Goal: Task Accomplishment & Management: Use online tool/utility

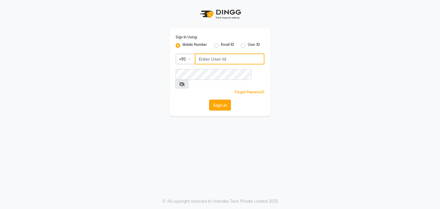
type input "9930388551"
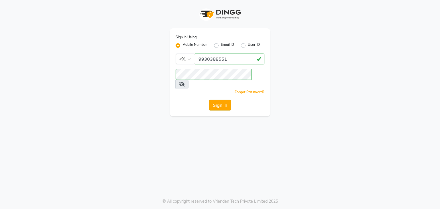
click at [224, 100] on button "Sign In" at bounding box center [220, 105] width 22 height 11
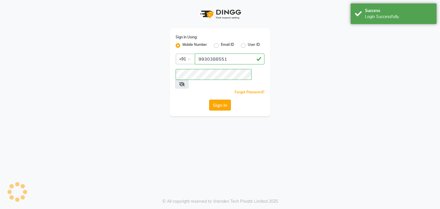
select select "service"
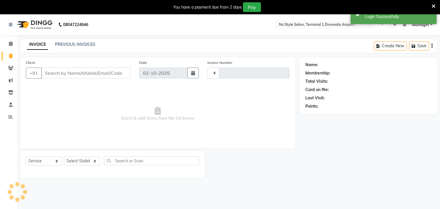
type input "1640"
select select "en"
select select "5659"
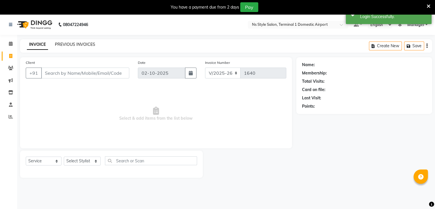
click at [66, 42] on link "PREVIOUS INVOICES" at bounding box center [75, 44] width 40 height 5
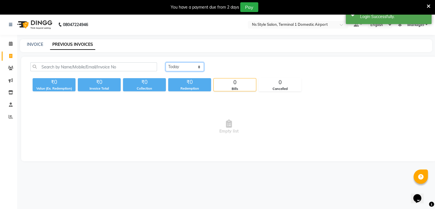
click at [198, 68] on select "[DATE] [DATE] Custom Range" at bounding box center [185, 66] width 38 height 9
select select "[DATE]"
click at [166, 62] on select "[DATE] [DATE] Custom Range" at bounding box center [185, 66] width 38 height 9
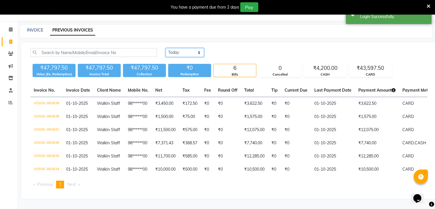
scroll to position [44, 0]
